Goal: Information Seeking & Learning: Learn about a topic

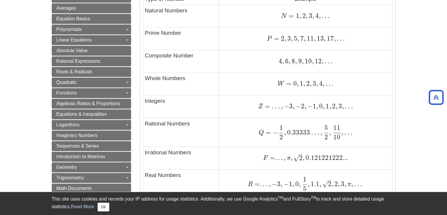
scroll to position [265, 0]
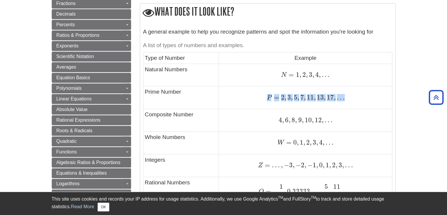
drag, startPoint x: 267, startPoint y: 97, endPoint x: 348, endPoint y: 97, distance: 81.1
click at [348, 97] on div "P = 2 , 3 , 5 , 7 , 11 , 13 , 17 , … P = 2 , 3 , 5 , 7 , 11 , 13 , 17 , …" at bounding box center [305, 97] width 170 height 8
click at [274, 132] on td "W = 0 , 1 , 2 , 3 , 4 , … W = 0 , 1 , 2 , 3 , 4 , …" at bounding box center [305, 142] width 173 height 23
drag, startPoint x: 302, startPoint y: 125, endPoint x: 345, endPoint y: 128, distance: 43.1
click at [345, 128] on td "4 , 6 , 8 , 9 , 10 , 12 , . . . 4 , 6 , 8 , 9 , 10 , 12 , . . ." at bounding box center [305, 120] width 173 height 23
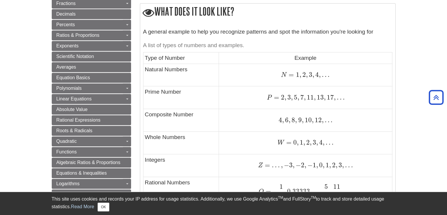
click at [345, 119] on div "4 , 6 , 8 , 9 , 10 , 12 , . . . 4 , 6 , 8 , 9 , 10 , 12 , . . ." at bounding box center [305, 120] width 170 height 8
drag, startPoint x: 345, startPoint y: 119, endPoint x: 273, endPoint y: 122, distance: 71.5
click at [273, 122] on div "4 , 6 , 8 , 9 , 10 , 12 , . . . 4 , 6 , 8 , 9 , 10 , 12 , . . ." at bounding box center [305, 120] width 170 height 8
drag, startPoint x: 332, startPoint y: 141, endPoint x: 298, endPoint y: 145, distance: 34.6
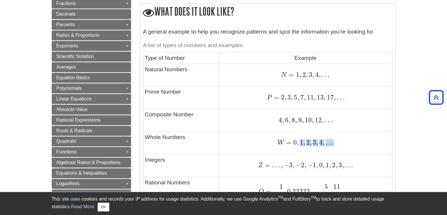
click at [298, 145] on span "W = 0 , 1 , 2 , 3 , 4 , …" at bounding box center [306, 142] width 56 height 8
drag, startPoint x: 347, startPoint y: 141, endPoint x: 322, endPoint y: 183, distance: 49.1
click at [347, 141] on div "W = 0 , 1 , 2 , 3 , 4 , … W = 0 , 1 , 2 , 3 , 4 , …" at bounding box center [305, 142] width 170 height 8
drag, startPoint x: 273, startPoint y: 122, endPoint x: 327, endPoint y: 121, distance: 54.1
click at [327, 121] on div "4 , 6 , 8 , 9 , 10 , 12 , . . . 4 , 6 , 8 , 9 , 10 , 12 , . . ." at bounding box center [305, 120] width 170 height 8
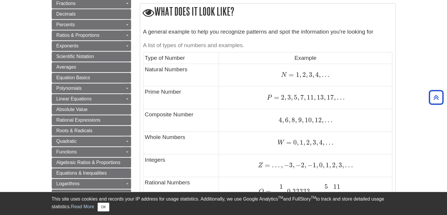
click at [327, 121] on span "." at bounding box center [328, 120] width 3 height 8
click at [336, 144] on div "W = 0 , 1 , 2 , 3 , 4 , … W = 0 , 1 , 2 , 3 , 4 , …" at bounding box center [305, 142] width 170 height 8
drag, startPoint x: 335, startPoint y: 145, endPoint x: 289, endPoint y: 147, distance: 45.3
click at [289, 147] on td "W = 0 , 1 , 2 , 3 , 4 , … W = 0 , 1 , 2 , 3 , 4 , …" at bounding box center [305, 142] width 173 height 23
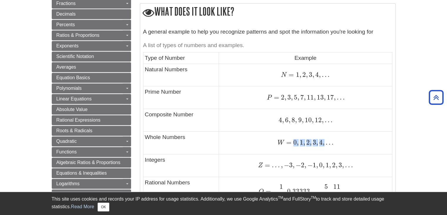
drag, startPoint x: 294, startPoint y: 146, endPoint x: 329, endPoint y: 146, distance: 35.3
click at [329, 146] on span "W = 0 , 1 , 2 , 3 , 4 , …" at bounding box center [306, 142] width 56 height 8
click at [329, 146] on span "…" at bounding box center [329, 142] width 9 height 8
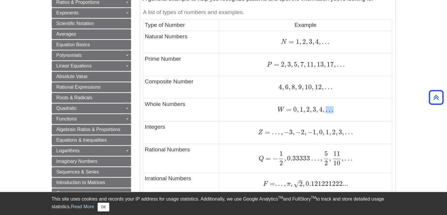
scroll to position [353, 0]
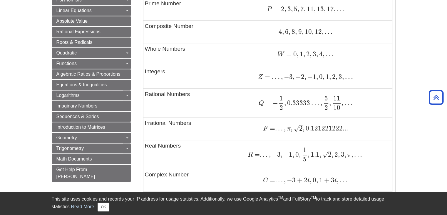
click at [367, 77] on div "Z = … , − 3 , − 2 , − 1 , 0 , 1 , 2 , 3 , … Z = … , − 3 , − 2 , − 1 , 0 , 1 , 2…" at bounding box center [305, 77] width 170 height 8
drag, startPoint x: 347, startPoint y: 78, endPoint x: 285, endPoint y: 77, distance: 62.0
click at [285, 77] on div "Z = … , − 3 , − 2 , − 1 , 0 , 1 , 2 , 3 , … Z = … , − 3 , − 2 , − 1 , 0 , 1 , 2…" at bounding box center [305, 77] width 170 height 8
click at [285, 77] on span "−" at bounding box center [286, 77] width 6 height 8
drag, startPoint x: 285, startPoint y: 77, endPoint x: 353, endPoint y: 74, distance: 67.9
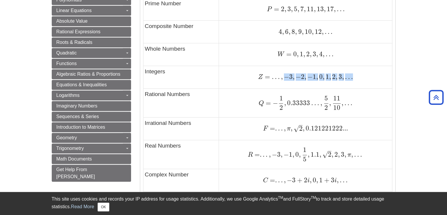
click at [353, 74] on span "Z = … , − 3 , − 2 , − 1 , 0 , 1 , 2 , 3 , …" at bounding box center [305, 77] width 95 height 8
click at [353, 74] on span "…" at bounding box center [348, 77] width 9 height 8
drag, startPoint x: 353, startPoint y: 74, endPoint x: 258, endPoint y: 79, distance: 95.4
click at [258, 79] on div "Z = … , − 3 , − 2 , − 1 , 0 , 1 , 2 , 3 , … Z = … , − 3 , − 2 , − 1 , 0 , 1 , 2…" at bounding box center [305, 77] width 170 height 8
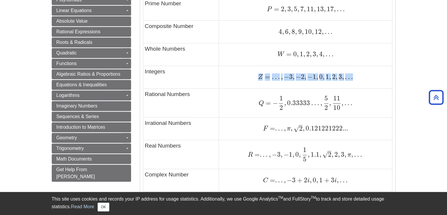
drag, startPoint x: 258, startPoint y: 79, endPoint x: 356, endPoint y: 73, distance: 98.9
click at [356, 73] on div "Z = … , − 3 , − 2 , − 1 , 0 , 1 , 2 , 3 , … Z = … , − 3 , − 2 , − 1 , 0 , 1 , 2…" at bounding box center [305, 77] width 170 height 8
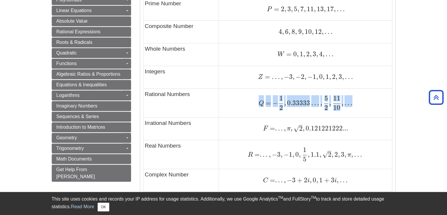
drag, startPoint x: 258, startPoint y: 103, endPoint x: 346, endPoint y: 108, distance: 87.7
click at [346, 108] on div "Q = − 1 2 , 0.33333 … , 5 2 , 11 10 , … Q = − 1 2 , 0.33333 … , 5 2 , 11 10 , …" at bounding box center [305, 103] width 170 height 14
click at [351, 108] on span "Q = − 1 2 , 0.33333 … , 5 2 , 11 10 , …" at bounding box center [305, 103] width 93 height 14
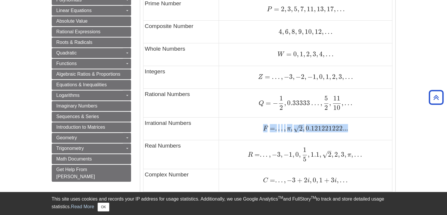
drag, startPoint x: 342, startPoint y: 135, endPoint x: 263, endPoint y: 129, distance: 79.9
click at [263, 129] on td "F = . . . , π , 2 – √ , 0.121221222... F = . . . , π , 2 , 0.121221222..." at bounding box center [305, 128] width 173 height 23
click at [263, 129] on div "F = . . . , π , 2 – √ , 0.121221222... F = . . . , π , 2 , 0.121221222..." at bounding box center [305, 128] width 170 height 8
drag, startPoint x: 263, startPoint y: 129, endPoint x: 340, endPoint y: 129, distance: 77.3
click at [340, 129] on div "F = . . . , π , 2 – √ , 0.121221222... F = . . . , π , 2 , 0.121221222..." at bounding box center [305, 128] width 170 height 8
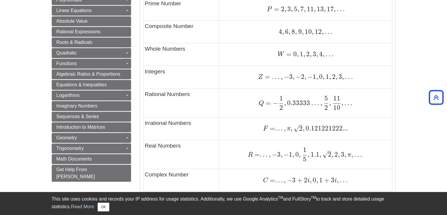
click at [351, 129] on div "F = . . . , π , 2 – √ , 0.121221222... F = . . . , π , 2 , 0.121221222..." at bounding box center [305, 128] width 170 height 8
drag, startPoint x: 351, startPoint y: 129, endPoint x: 260, endPoint y: 130, distance: 91.1
click at [260, 130] on div "F = . . . , π , 2 – √ , 0.121221222... F = . . . , π , 2 , 0.121221222..." at bounding box center [305, 128] width 170 height 8
